Goal: Transaction & Acquisition: Purchase product/service

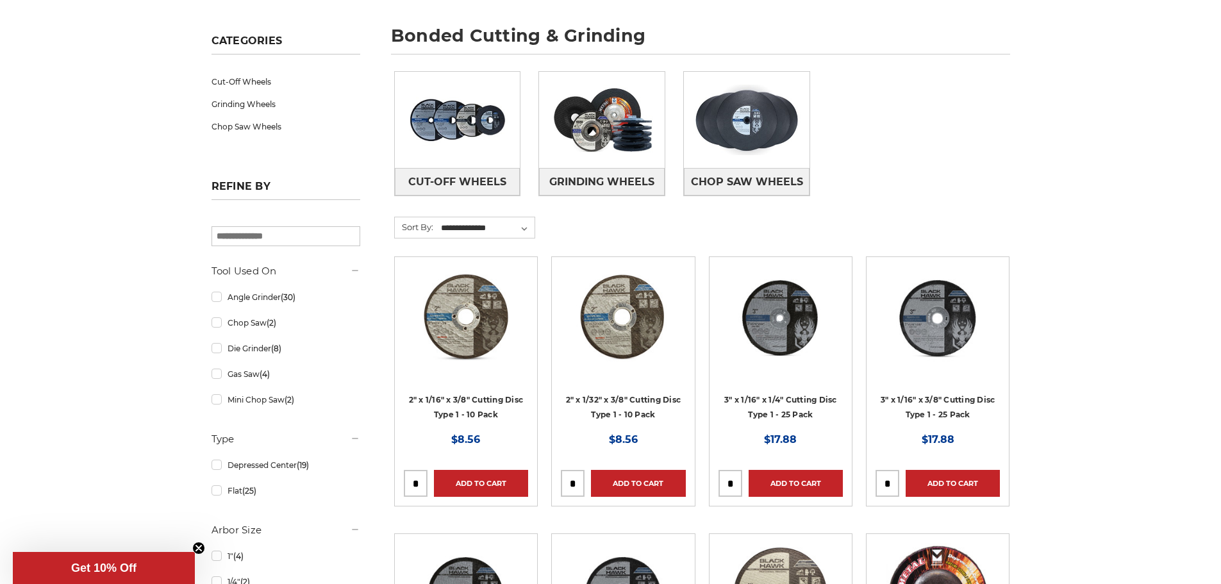
scroll to position [192, 0]
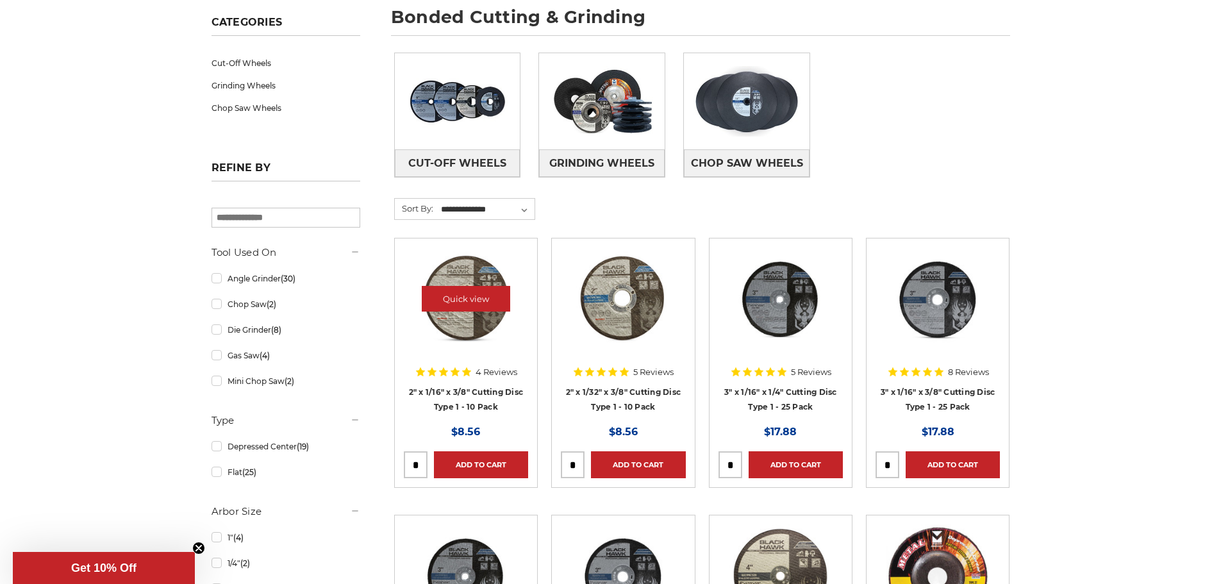
click at [477, 266] on img at bounding box center [466, 299] width 103 height 103
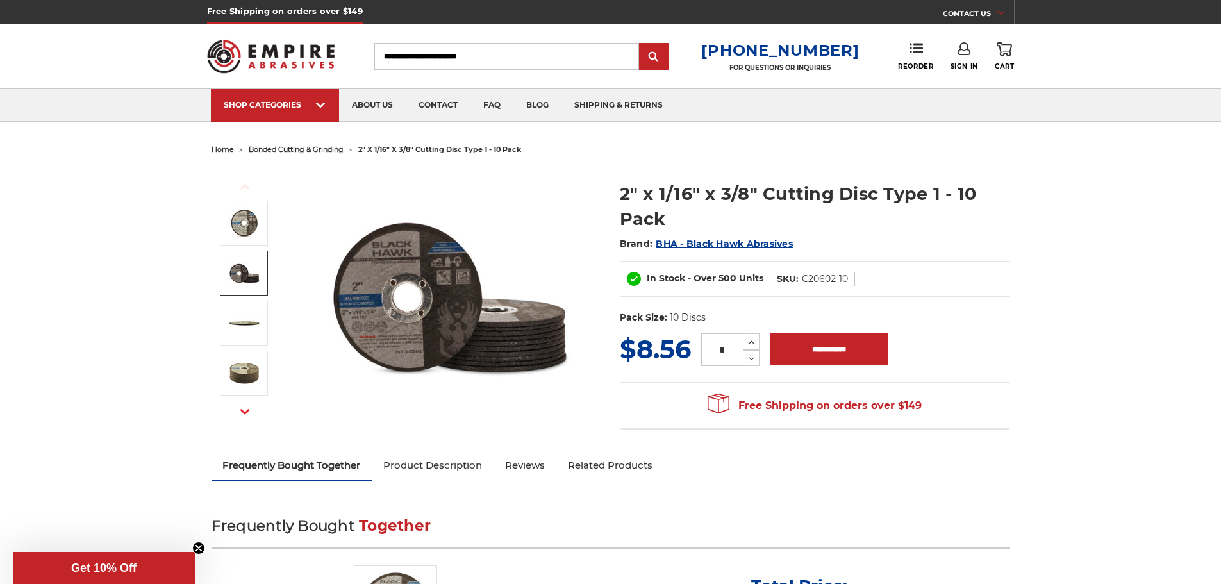
click at [249, 273] on img at bounding box center [244, 273] width 32 height 32
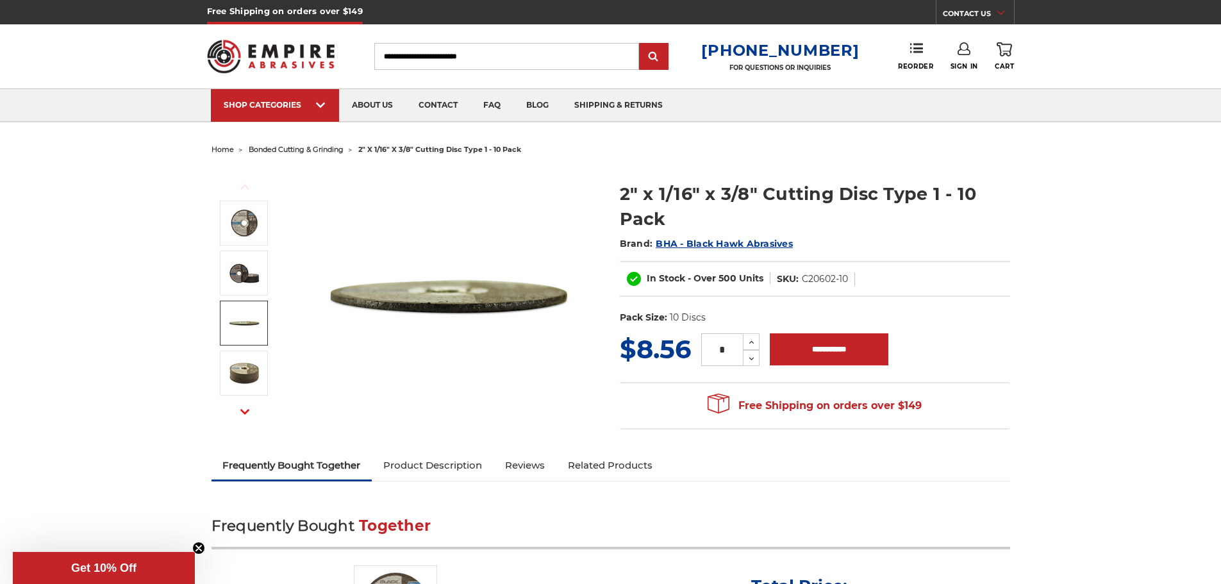
click at [235, 319] on img at bounding box center [244, 323] width 32 height 32
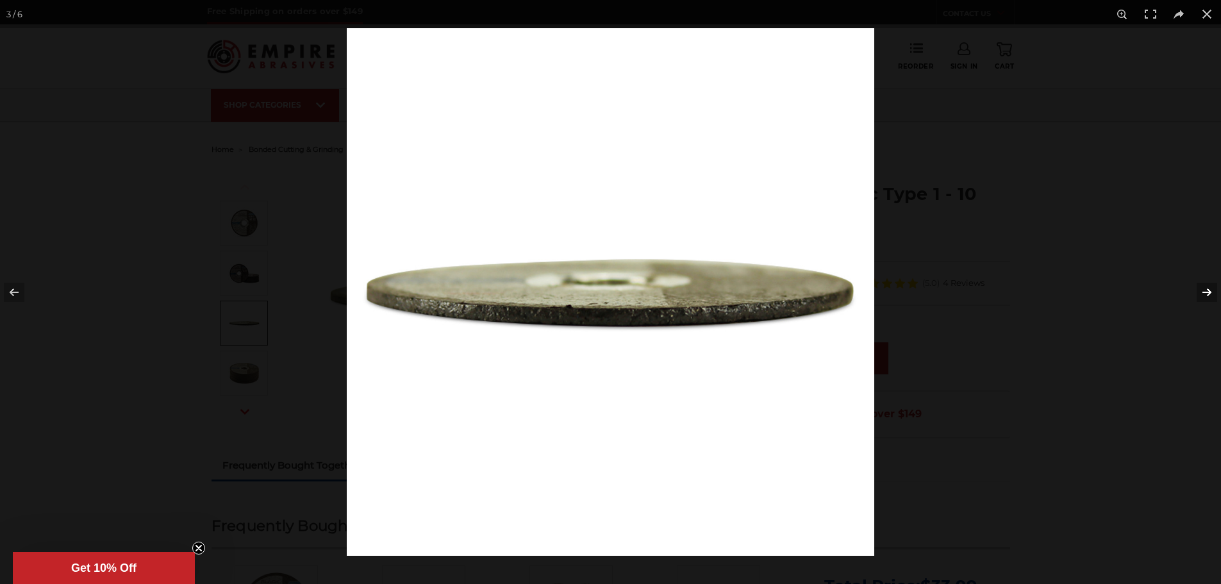
click at [1202, 288] on button at bounding box center [1199, 292] width 45 height 64
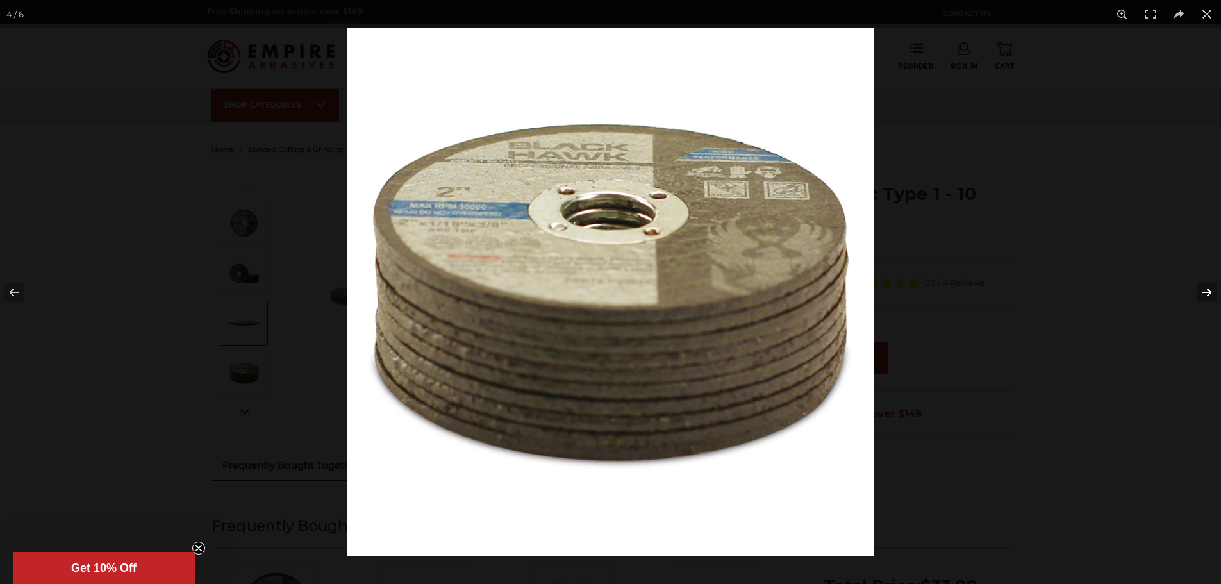
click at [1202, 288] on button at bounding box center [1199, 292] width 45 height 64
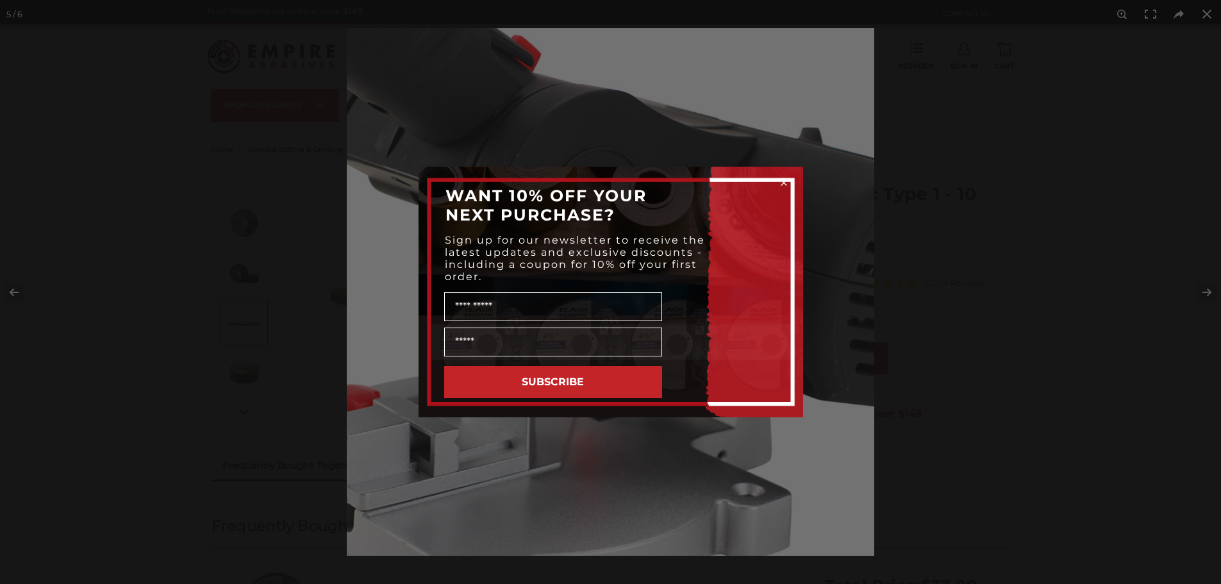
click at [785, 183] on circle "Close dialog" at bounding box center [784, 183] width 12 height 12
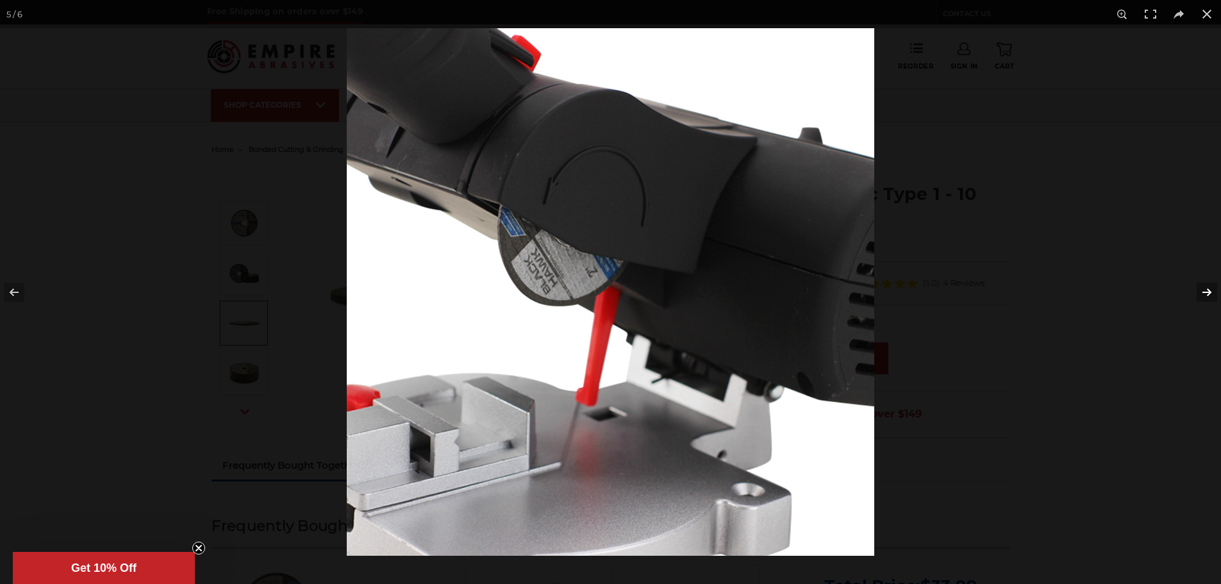
click at [1199, 292] on button at bounding box center [1199, 292] width 45 height 64
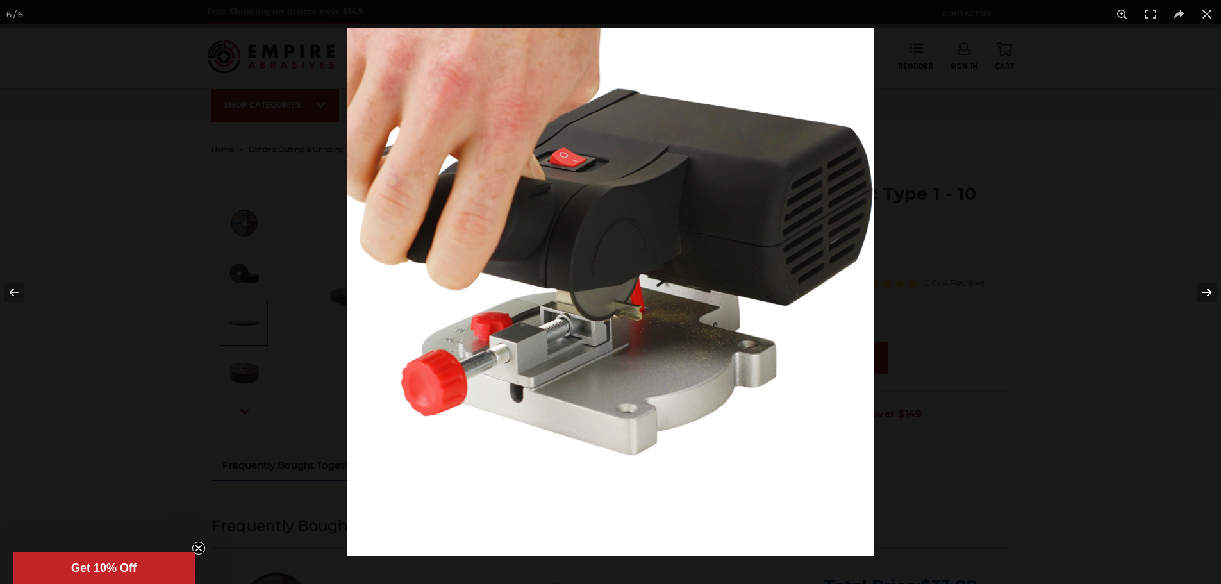
click at [1204, 293] on button at bounding box center [1199, 292] width 45 height 64
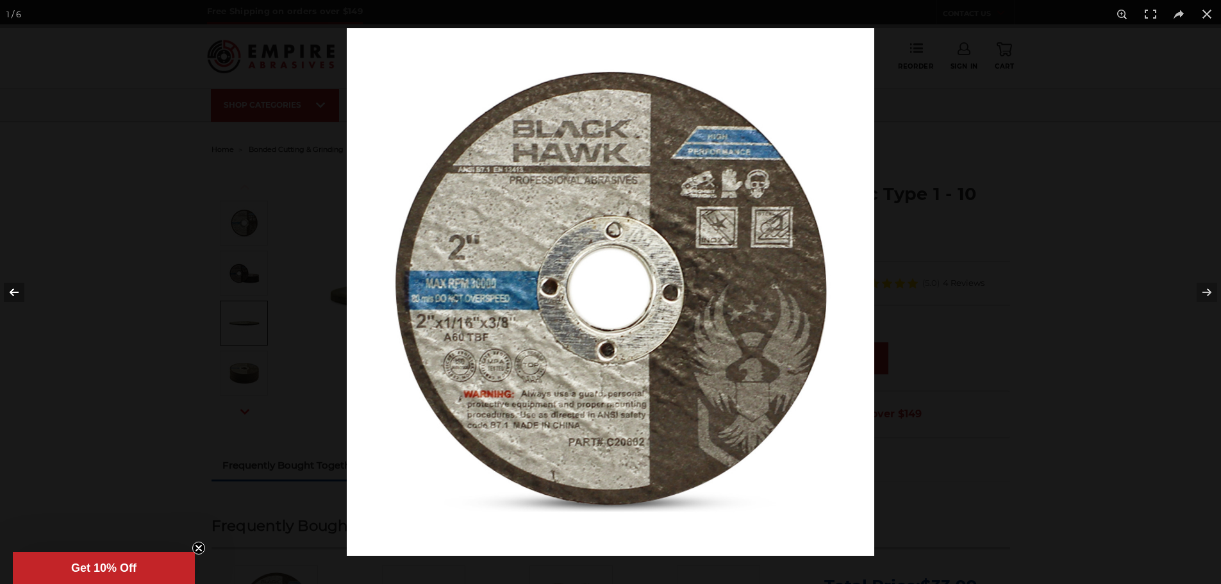
click at [10, 297] on button at bounding box center [22, 292] width 45 height 64
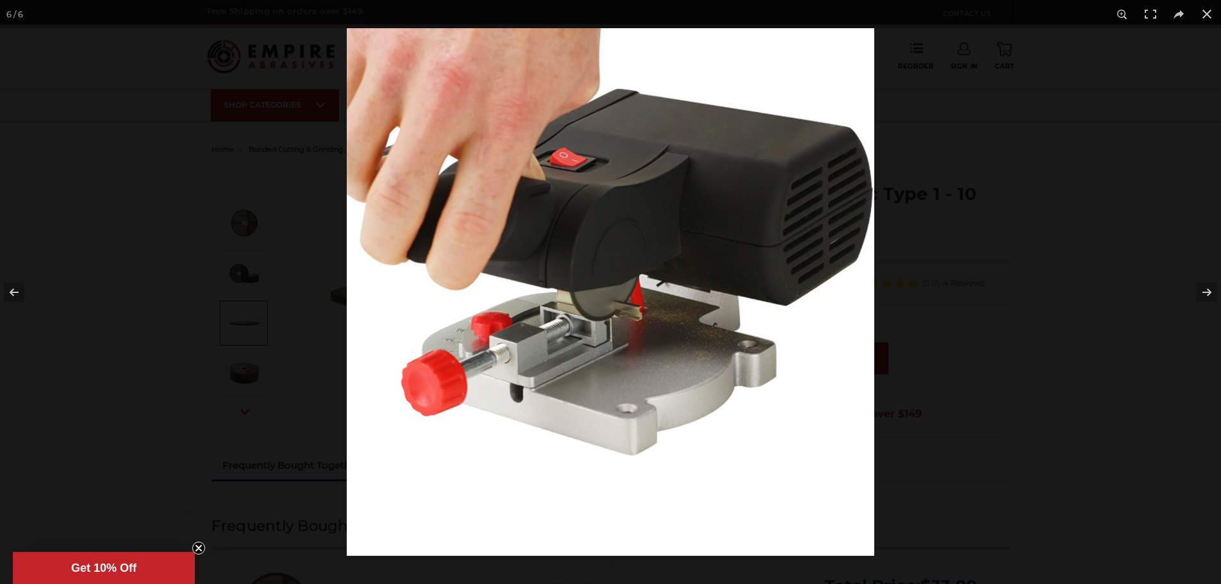
click at [623, 315] on img at bounding box center [611, 292] width 528 height 528
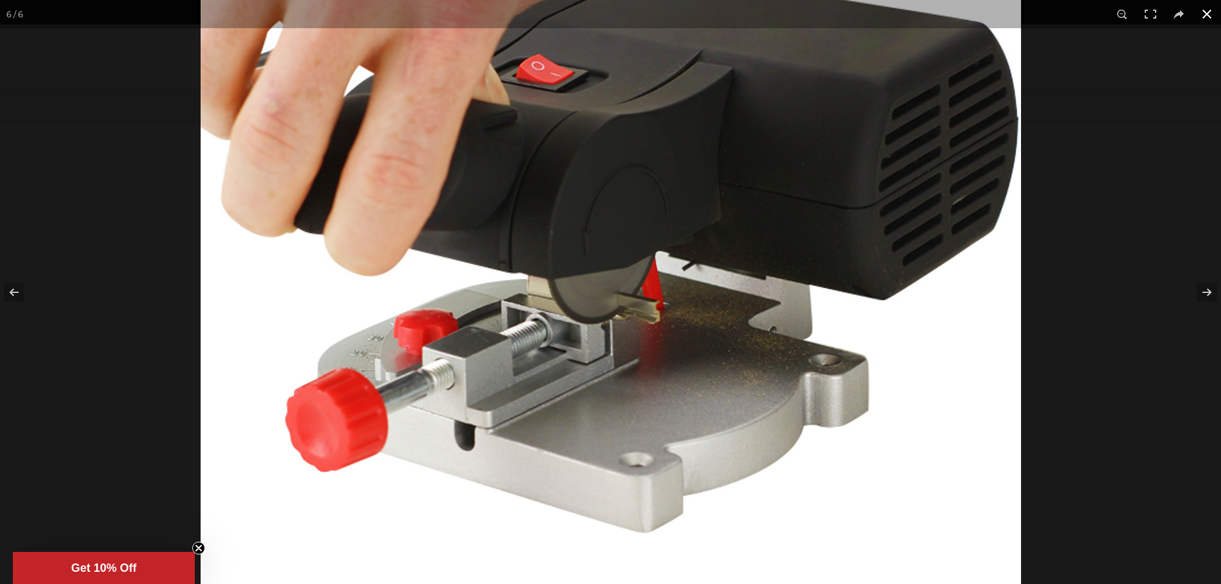
click at [1204, 12] on button at bounding box center [1207, 14] width 28 height 28
